Goal: Navigation & Orientation: Find specific page/section

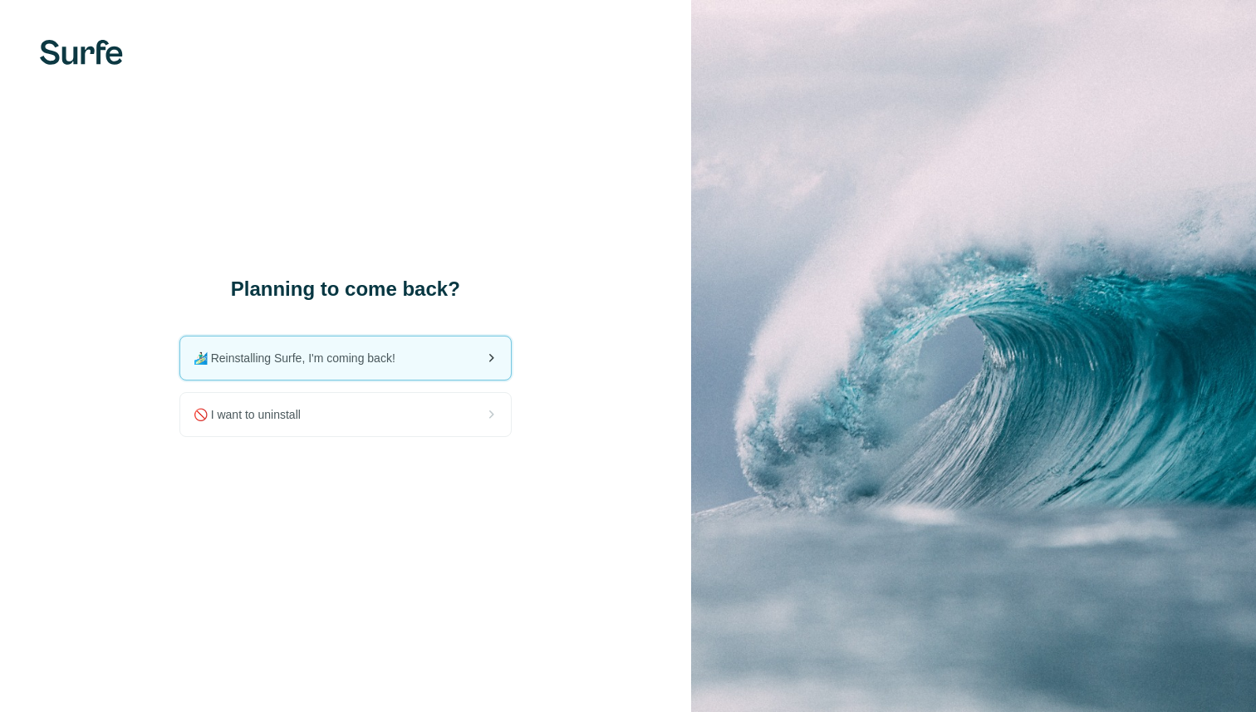
click at [388, 359] on span "🏄🏻‍♂️ Reinstalling Surfe, I'm coming back!" at bounding box center [301, 358] width 215 height 17
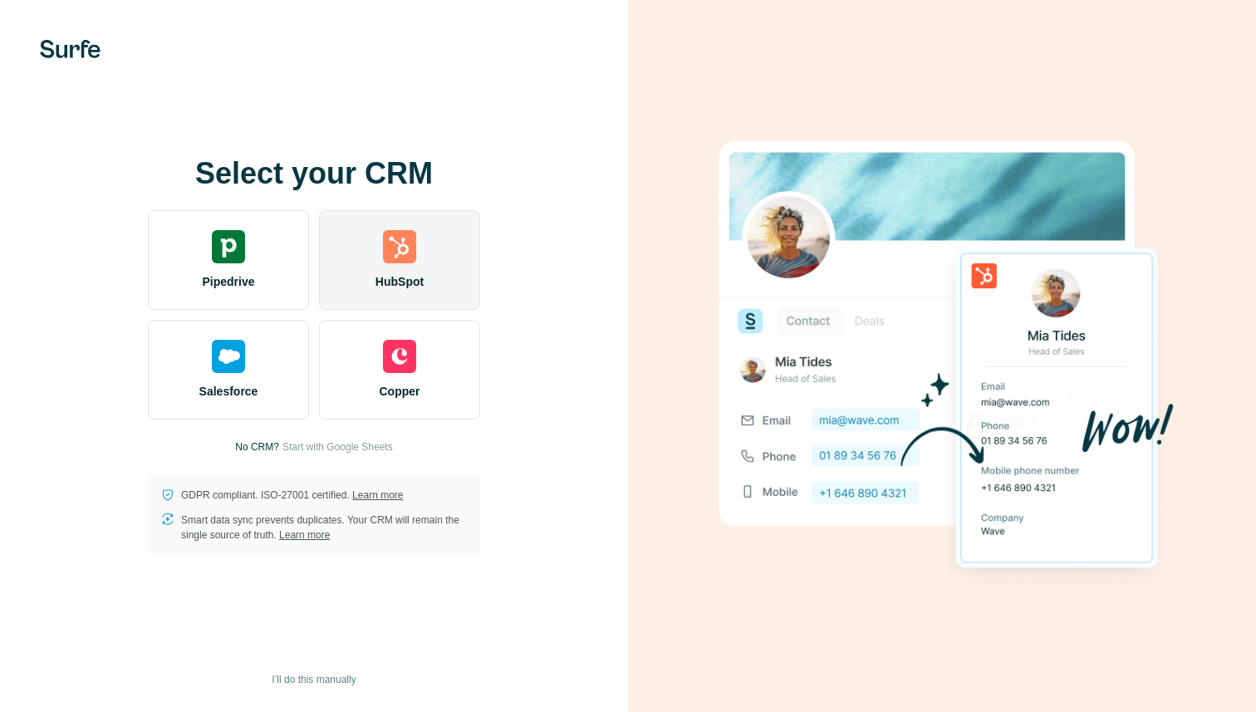
click at [379, 276] on span "HubSpot" at bounding box center [400, 281] width 48 height 17
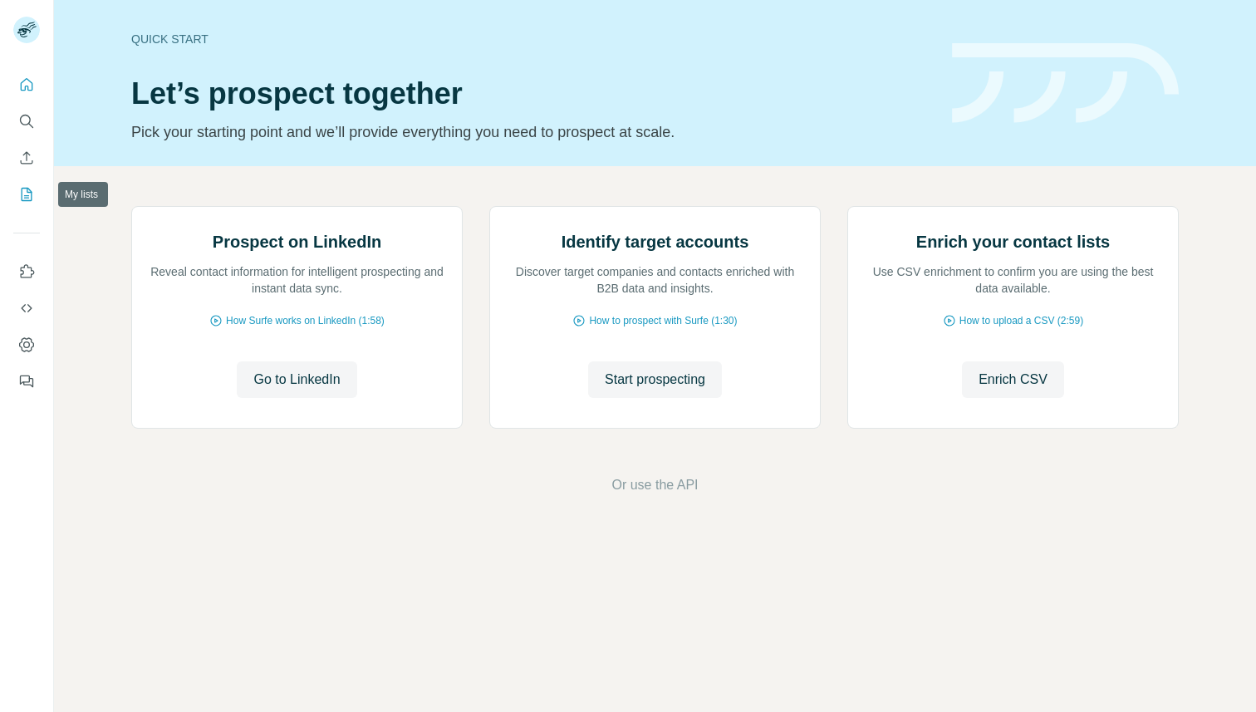
click at [19, 194] on icon "My lists" at bounding box center [26, 194] width 17 height 17
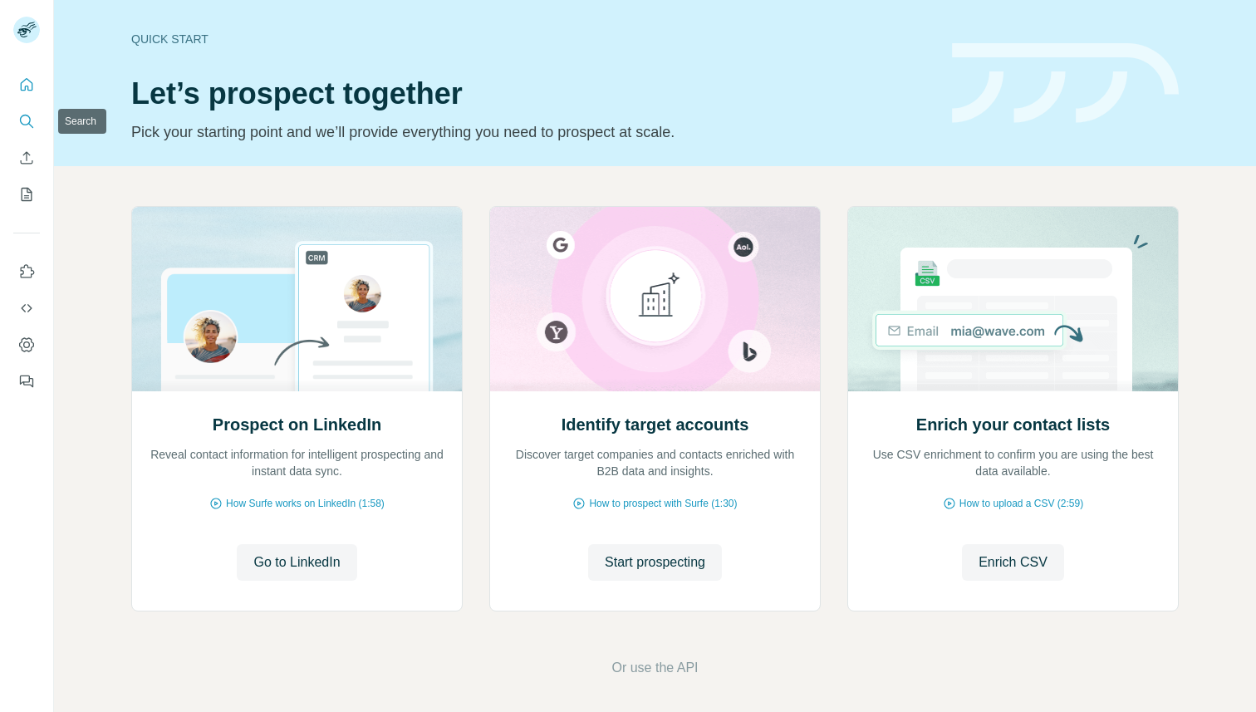
click at [24, 115] on icon "Search" at bounding box center [26, 121] width 17 height 17
